Goal: Information Seeking & Learning: Learn about a topic

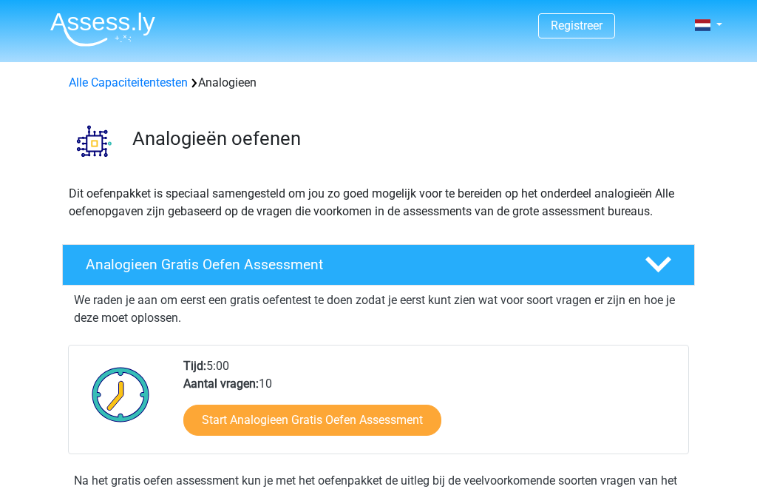
scroll to position [24, 0]
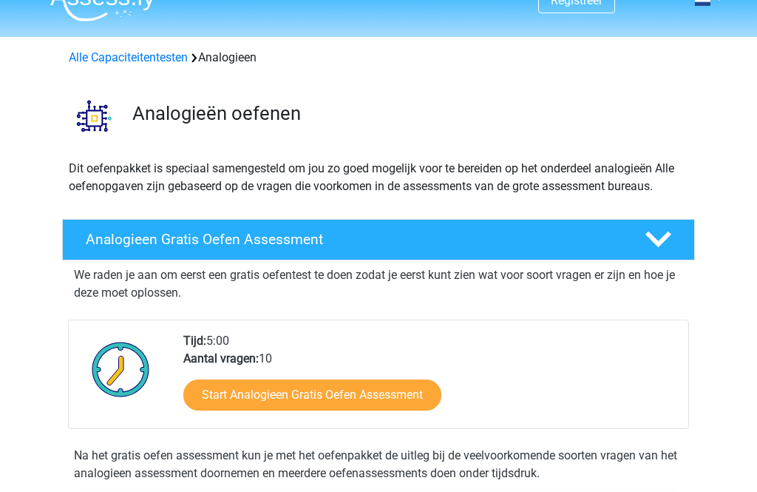
click at [206, 393] on link "Start Analogieen Gratis Oefen Assessment" at bounding box center [312, 395] width 258 height 31
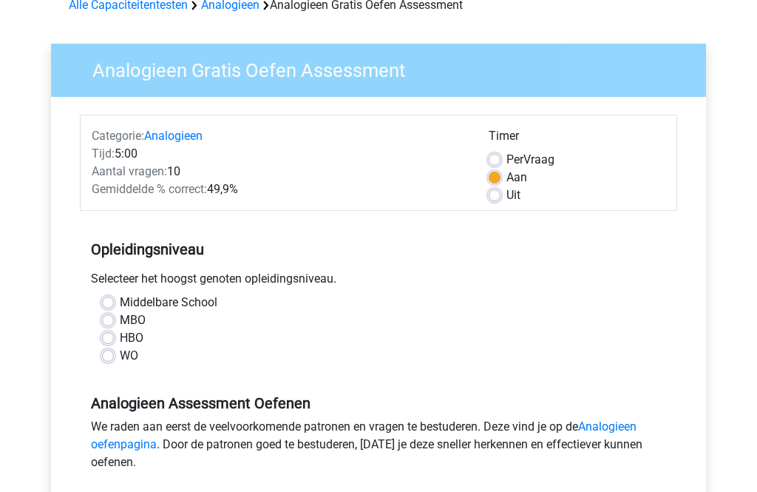
scroll to position [81, 0]
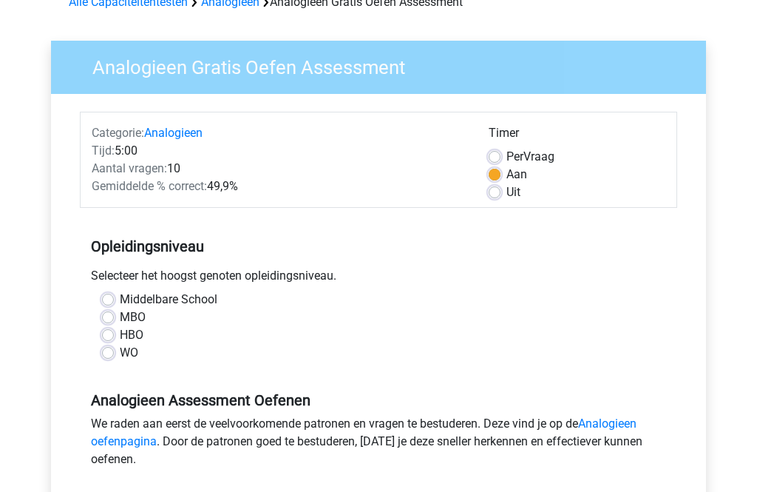
click at [120, 350] on label "WO" at bounding box center [129, 353] width 18 height 18
click at [108, 350] on input "WO" at bounding box center [108, 351] width 12 height 15
radio input "true"
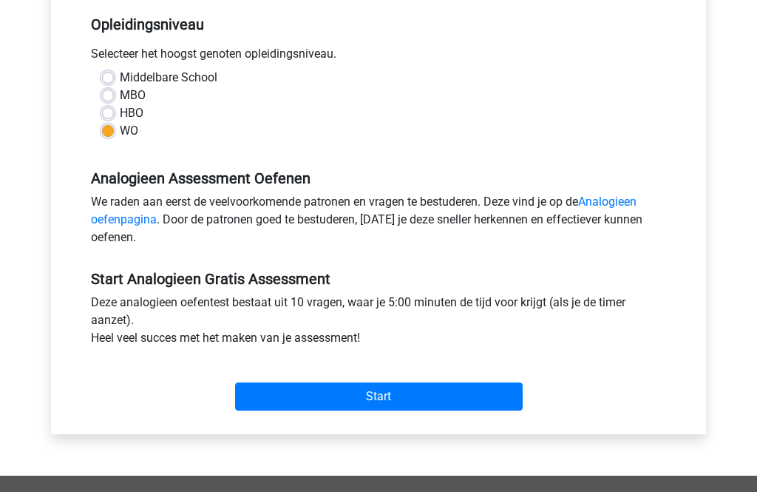
scroll to position [302, 0]
click at [497, 390] on input "Start" at bounding box center [379, 396] width 288 height 28
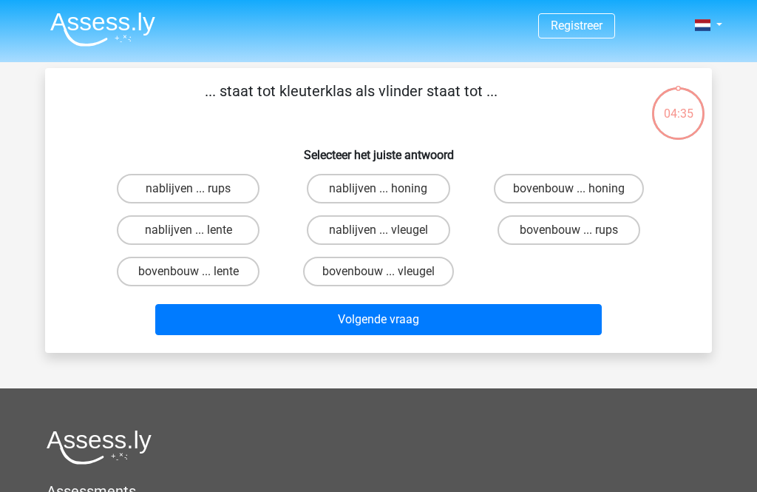
click at [596, 232] on label "bovenbouw ... rups" at bounding box center [569, 230] width 143 height 30
click at [578, 232] on input "bovenbouw ... rups" at bounding box center [574, 235] width 10 height 10
radio input "true"
click at [513, 322] on button "Volgende vraag" at bounding box center [378, 319] width 447 height 31
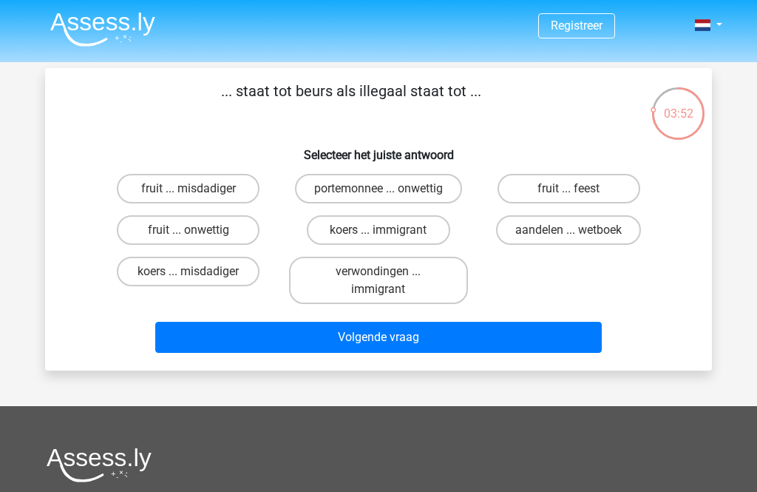
click at [623, 230] on label "aandelen ... wetboek" at bounding box center [568, 230] width 145 height 30
click at [578, 230] on input "aandelen ... wetboek" at bounding box center [574, 235] width 10 height 10
radio input "true"
click at [583, 343] on button "Volgende vraag" at bounding box center [378, 337] width 447 height 31
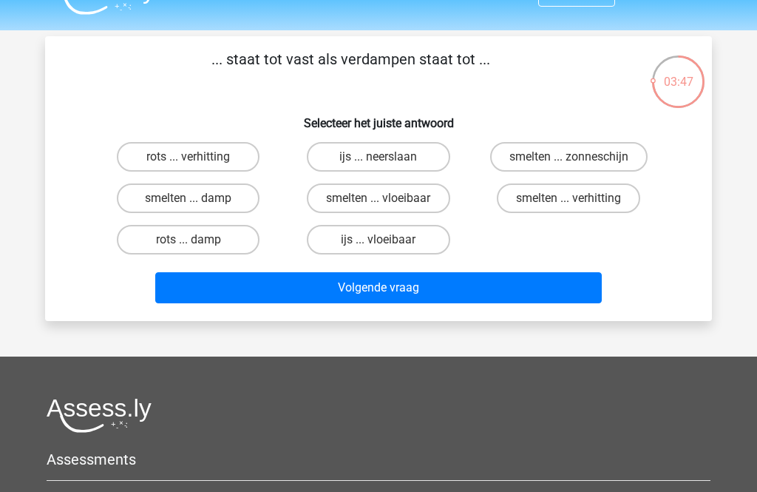
scroll to position [30, 0]
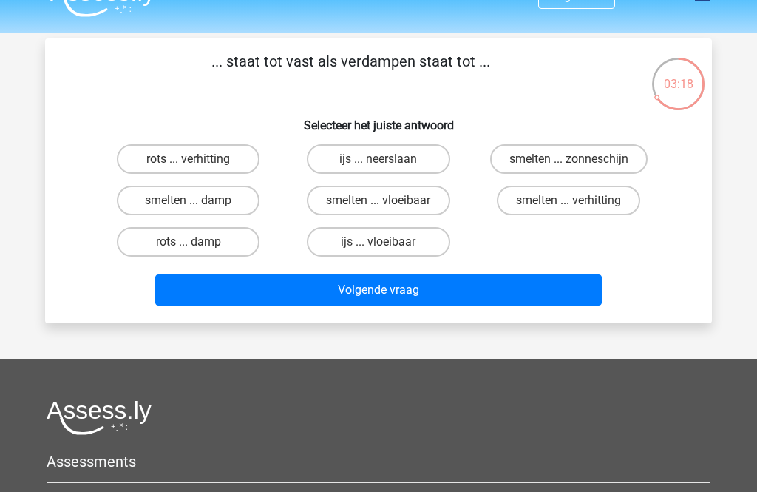
click at [421, 201] on label "smelten ... vloeibaar" at bounding box center [378, 201] width 143 height 30
click at [388, 201] on input "smelten ... vloeibaar" at bounding box center [384, 205] width 10 height 10
radio input "true"
click at [468, 286] on button "Volgende vraag" at bounding box center [378, 289] width 447 height 31
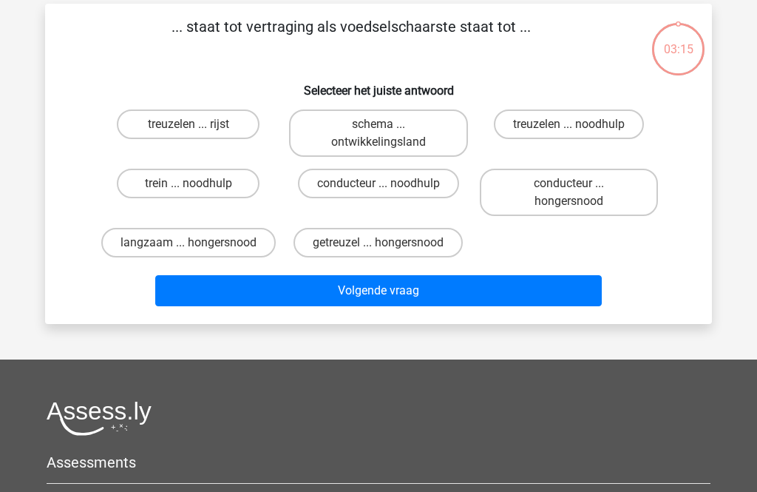
scroll to position [68, 0]
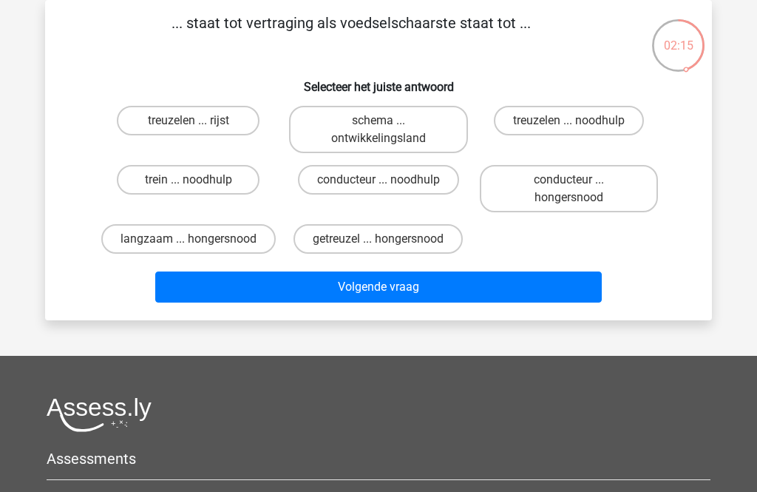
click at [116, 242] on label "langzaam ... hongersnood" at bounding box center [188, 239] width 174 height 30
click at [189, 242] on input "langzaam ... hongersnood" at bounding box center [194, 244] width 10 height 10
radio input "true"
click at [556, 302] on button "Volgende vraag" at bounding box center [378, 286] width 447 height 31
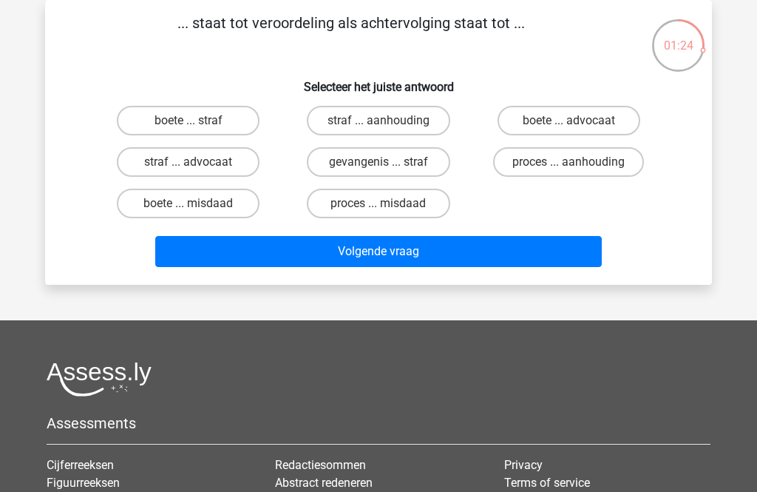
click at [407, 121] on label "straf ... aanhouding" at bounding box center [378, 121] width 143 height 30
click at [388, 121] on input "straf ... aanhouding" at bounding box center [384, 126] width 10 height 10
radio input "true"
click at [490, 251] on button "Volgende vraag" at bounding box center [378, 251] width 447 height 31
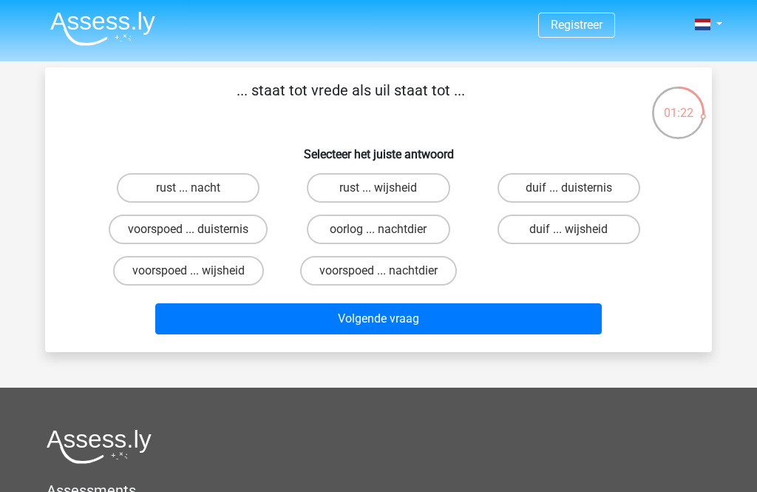
scroll to position [0, 0]
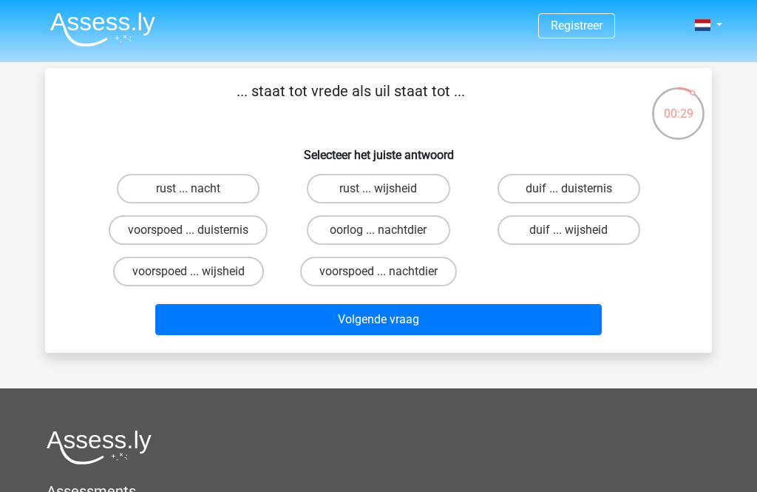
click at [614, 233] on label "duif ... wijsheid" at bounding box center [569, 230] width 143 height 30
click at [578, 233] on input "duif ... wijsheid" at bounding box center [574, 235] width 10 height 10
radio input "true"
click at [560, 324] on button "Volgende vraag" at bounding box center [378, 319] width 447 height 31
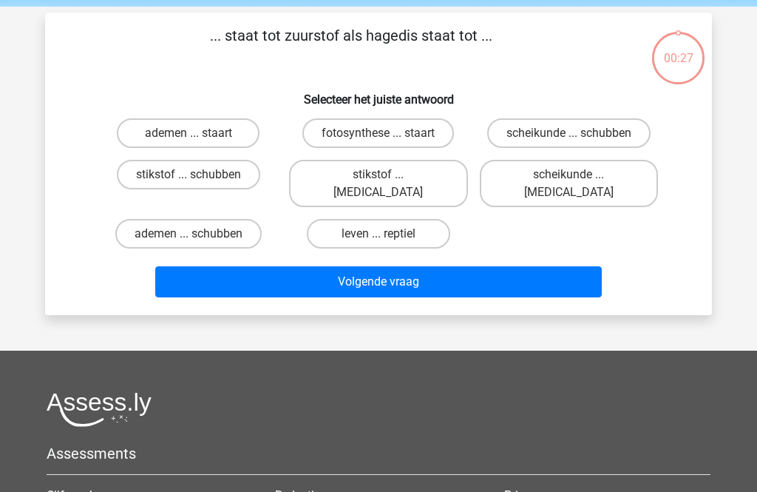
scroll to position [68, 0]
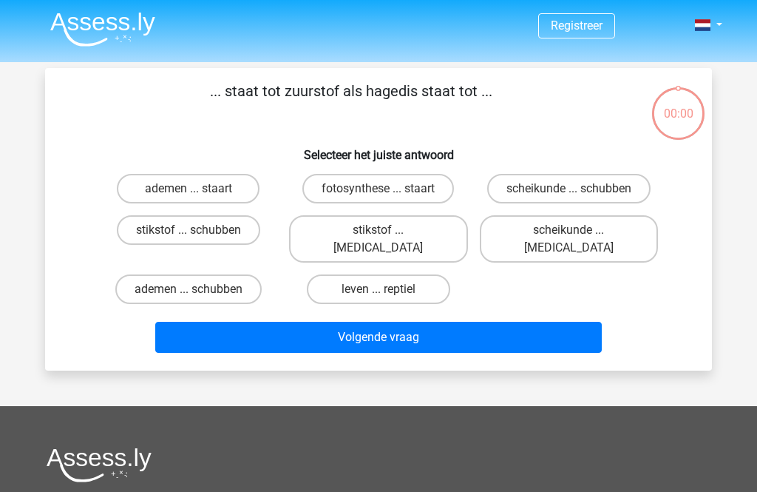
scroll to position [68, 0]
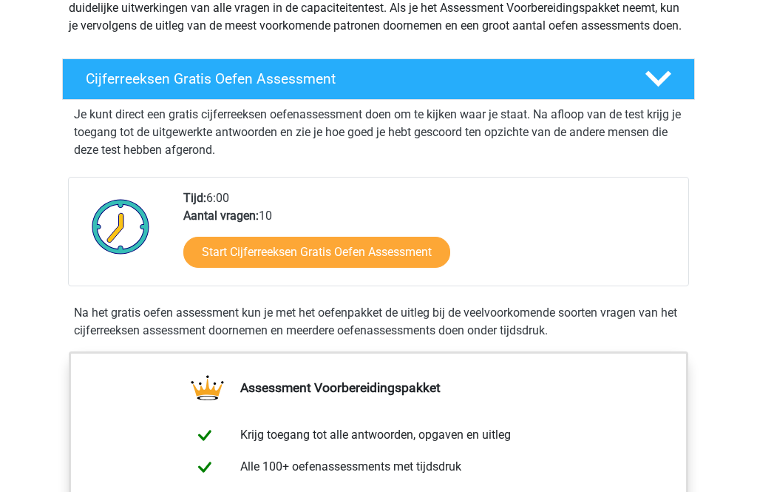
scroll to position [205, 0]
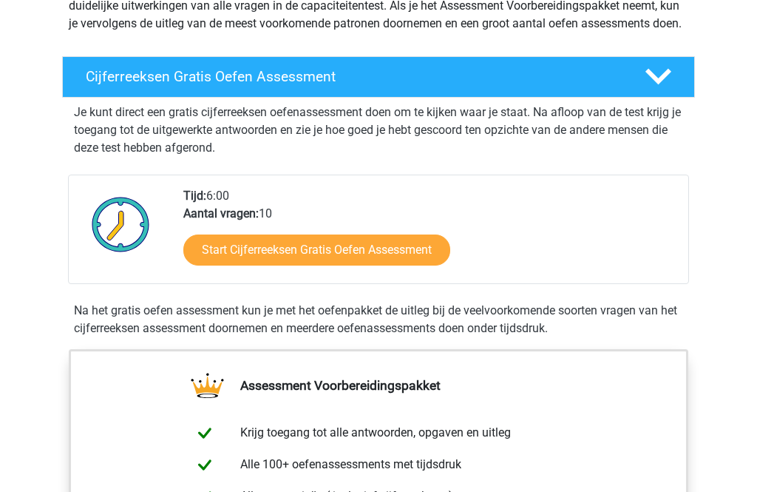
click at [420, 266] on link "Start Cijferreeksen Gratis Oefen Assessment" at bounding box center [316, 250] width 267 height 31
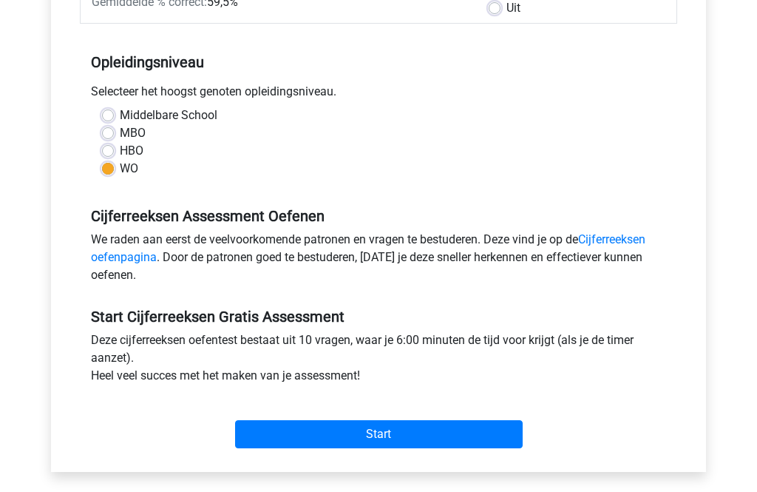
click at [492, 431] on input "Start" at bounding box center [379, 435] width 288 height 28
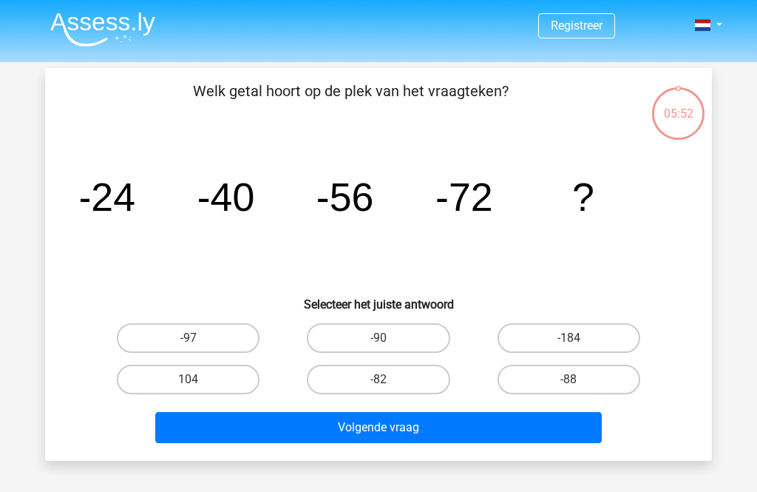
click at [609, 379] on label "-88" at bounding box center [569, 379] width 143 height 30
click at [578, 379] on input "-88" at bounding box center [574, 384] width 10 height 10
radio input "true"
click at [544, 437] on button "Volgende vraag" at bounding box center [378, 427] width 447 height 31
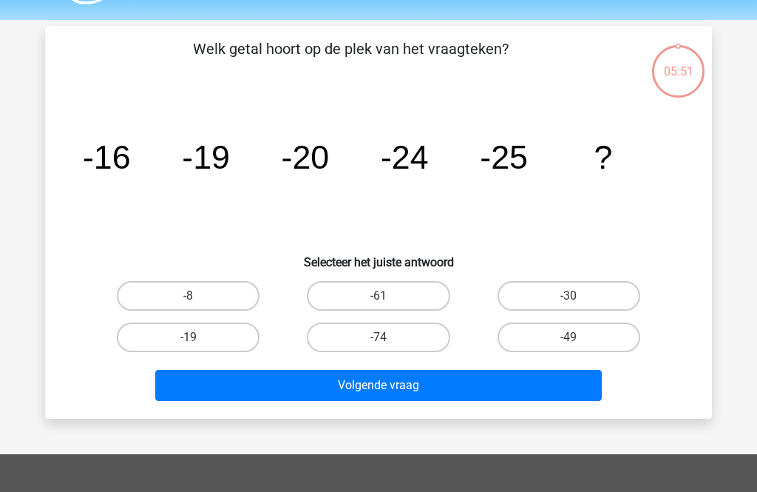
scroll to position [68, 0]
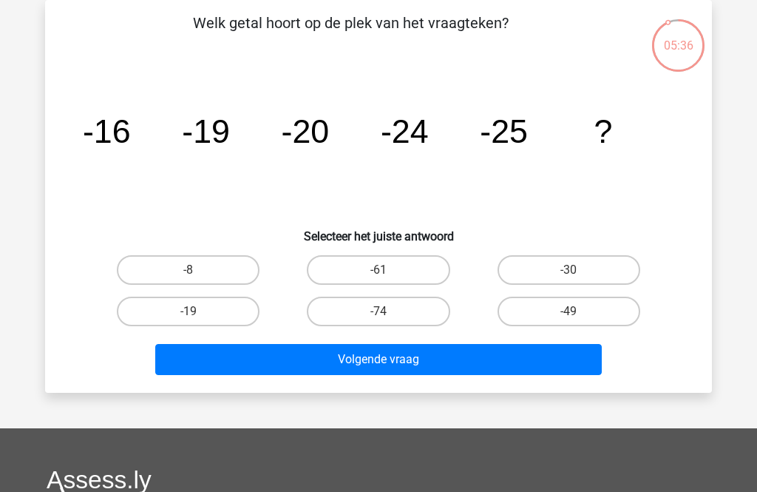
click at [607, 264] on label "-30" at bounding box center [569, 270] width 143 height 30
click at [578, 270] on input "-30" at bounding box center [574, 275] width 10 height 10
radio input "true"
click at [541, 362] on button "Volgende vraag" at bounding box center [378, 359] width 447 height 31
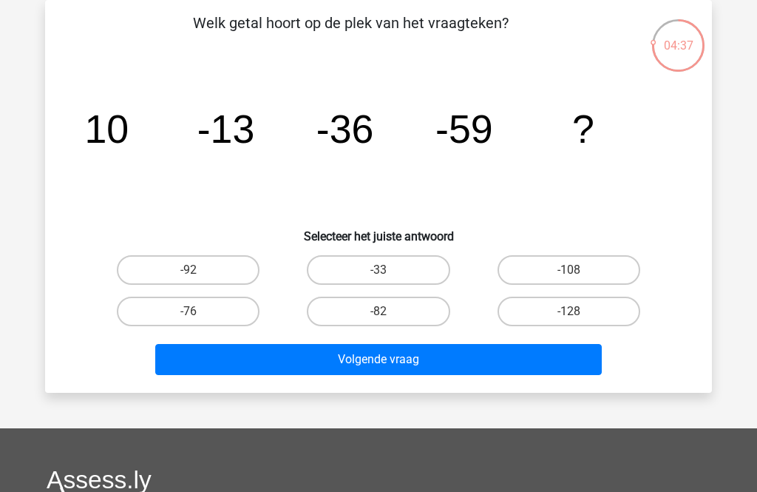
click at [418, 313] on label "-82" at bounding box center [378, 311] width 143 height 30
click at [388, 313] on input "-82" at bounding box center [384, 316] width 10 height 10
radio input "true"
click at [492, 362] on button "Volgende vraag" at bounding box center [378, 359] width 447 height 31
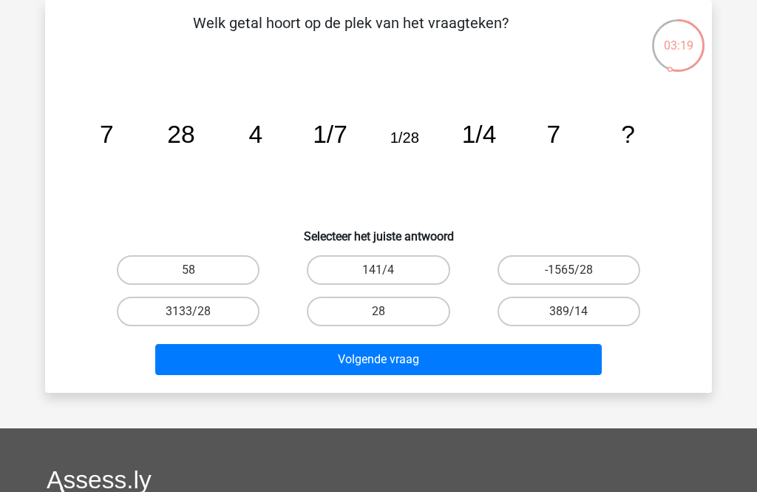
click at [411, 316] on label "28" at bounding box center [378, 311] width 143 height 30
click at [388, 316] on input "28" at bounding box center [384, 316] width 10 height 10
radio input "true"
click at [504, 365] on button "Volgende vraag" at bounding box center [378, 359] width 447 height 31
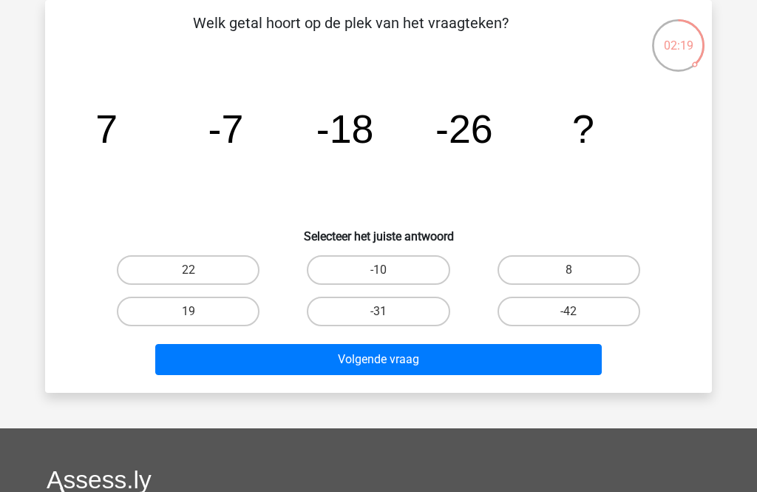
click at [588, 321] on label "-42" at bounding box center [569, 311] width 143 height 30
click at [578, 321] on input "-42" at bounding box center [574, 316] width 10 height 10
radio input "true"
click at [557, 370] on button "Volgende vraag" at bounding box center [378, 359] width 447 height 31
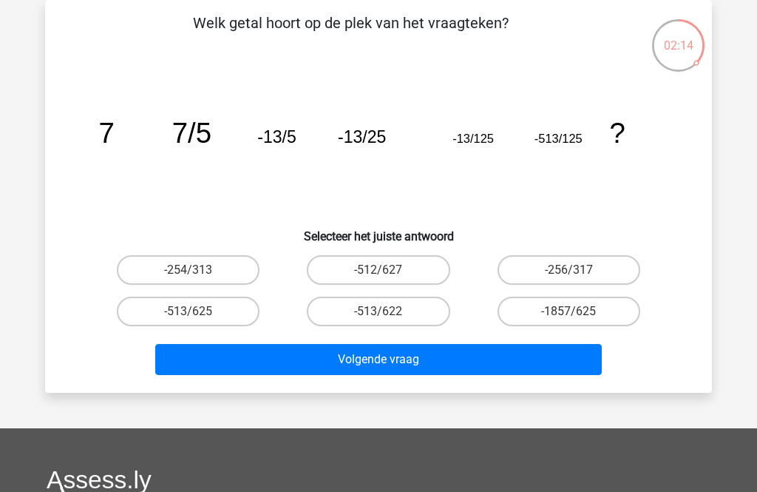
click at [542, 364] on button "Volgende vraag" at bounding box center [378, 359] width 447 height 31
click at [239, 312] on label "-513/625" at bounding box center [188, 311] width 143 height 30
click at [198, 312] on input "-513/625" at bounding box center [194, 316] width 10 height 10
radio input "true"
click at [471, 362] on button "Volgende vraag" at bounding box center [378, 359] width 447 height 31
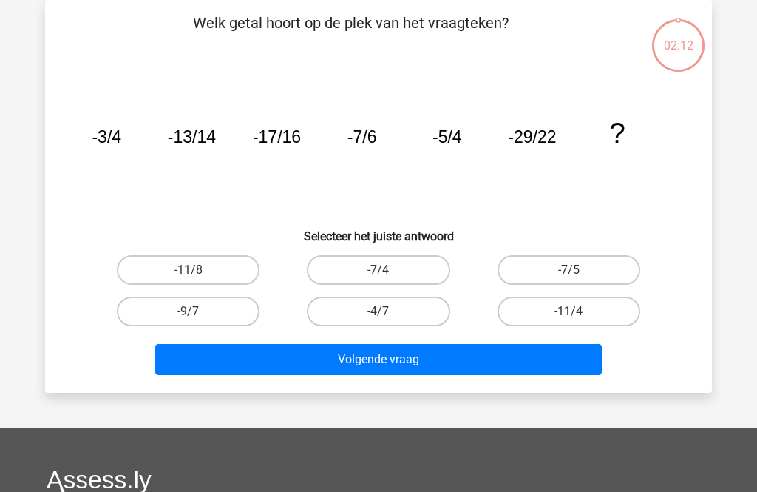
click at [404, 322] on label "-4/7" at bounding box center [378, 311] width 143 height 30
click at [388, 321] on input "-4/7" at bounding box center [384, 316] width 10 height 10
radio input "true"
click at [448, 360] on button "Volgende vraag" at bounding box center [378, 359] width 447 height 31
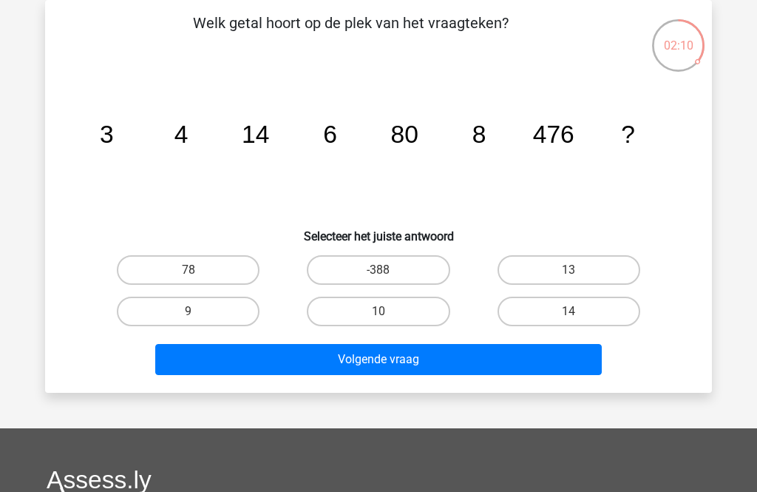
click at [413, 312] on label "10" at bounding box center [378, 311] width 143 height 30
click at [388, 312] on input "10" at bounding box center [384, 316] width 10 height 10
radio input "true"
click at [450, 374] on button "Volgende vraag" at bounding box center [378, 359] width 447 height 31
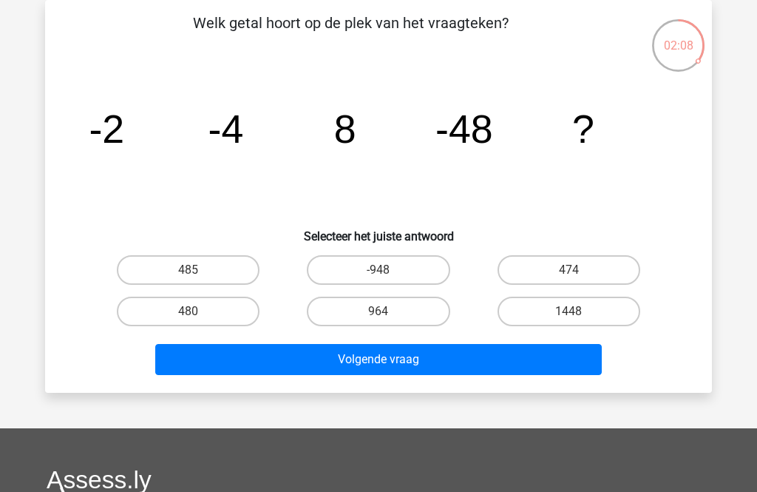
click at [413, 314] on label "964" at bounding box center [378, 311] width 143 height 30
click at [388, 314] on input "964" at bounding box center [384, 316] width 10 height 10
radio input "true"
click at [427, 375] on button "Volgende vraag" at bounding box center [378, 359] width 447 height 31
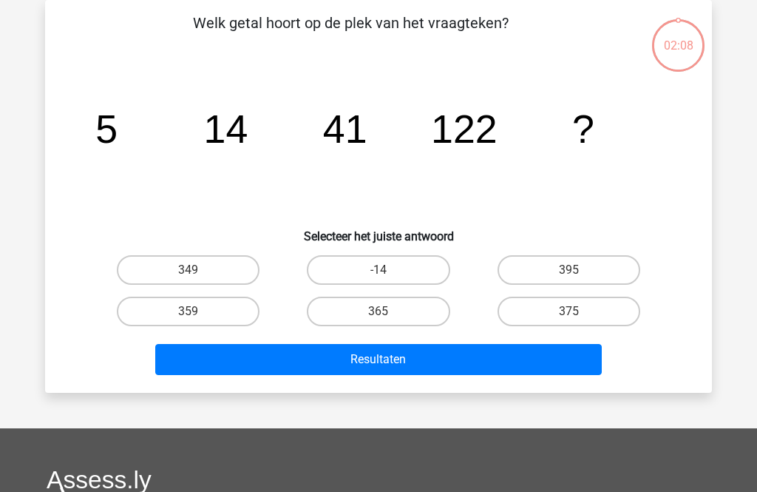
click at [414, 311] on label "365" at bounding box center [378, 311] width 143 height 30
click at [388, 311] on input "365" at bounding box center [384, 316] width 10 height 10
radio input "true"
click at [428, 386] on div "Welk getal hoort op de plek van het vraagteken? image/svg+xml 5 14 41 122 ? Sel…" at bounding box center [378, 196] width 667 height 393
click at [450, 347] on button "Resultaten" at bounding box center [378, 359] width 447 height 31
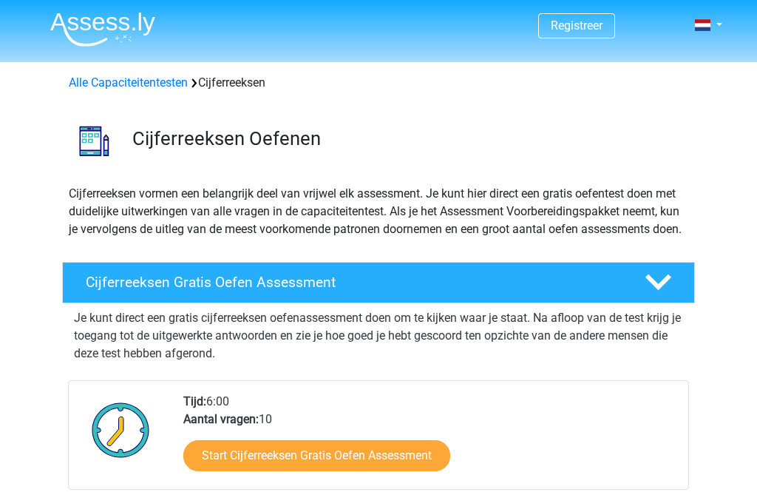
scroll to position [253, 0]
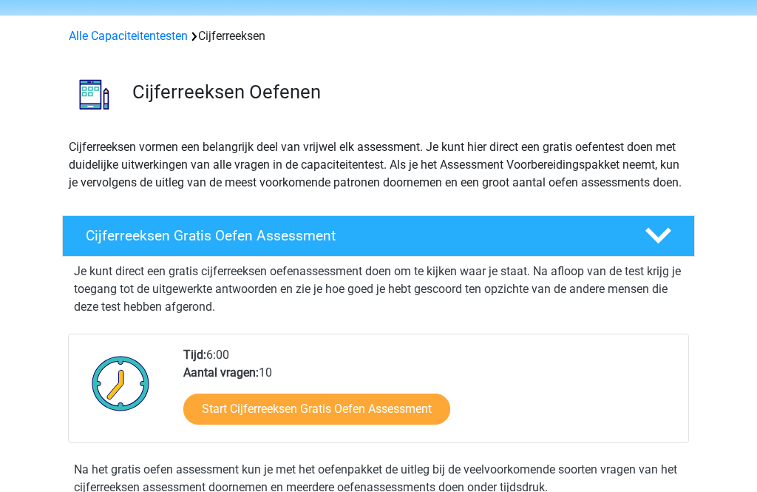
scroll to position [36, 0]
